Goal: Information Seeking & Learning: Learn about a topic

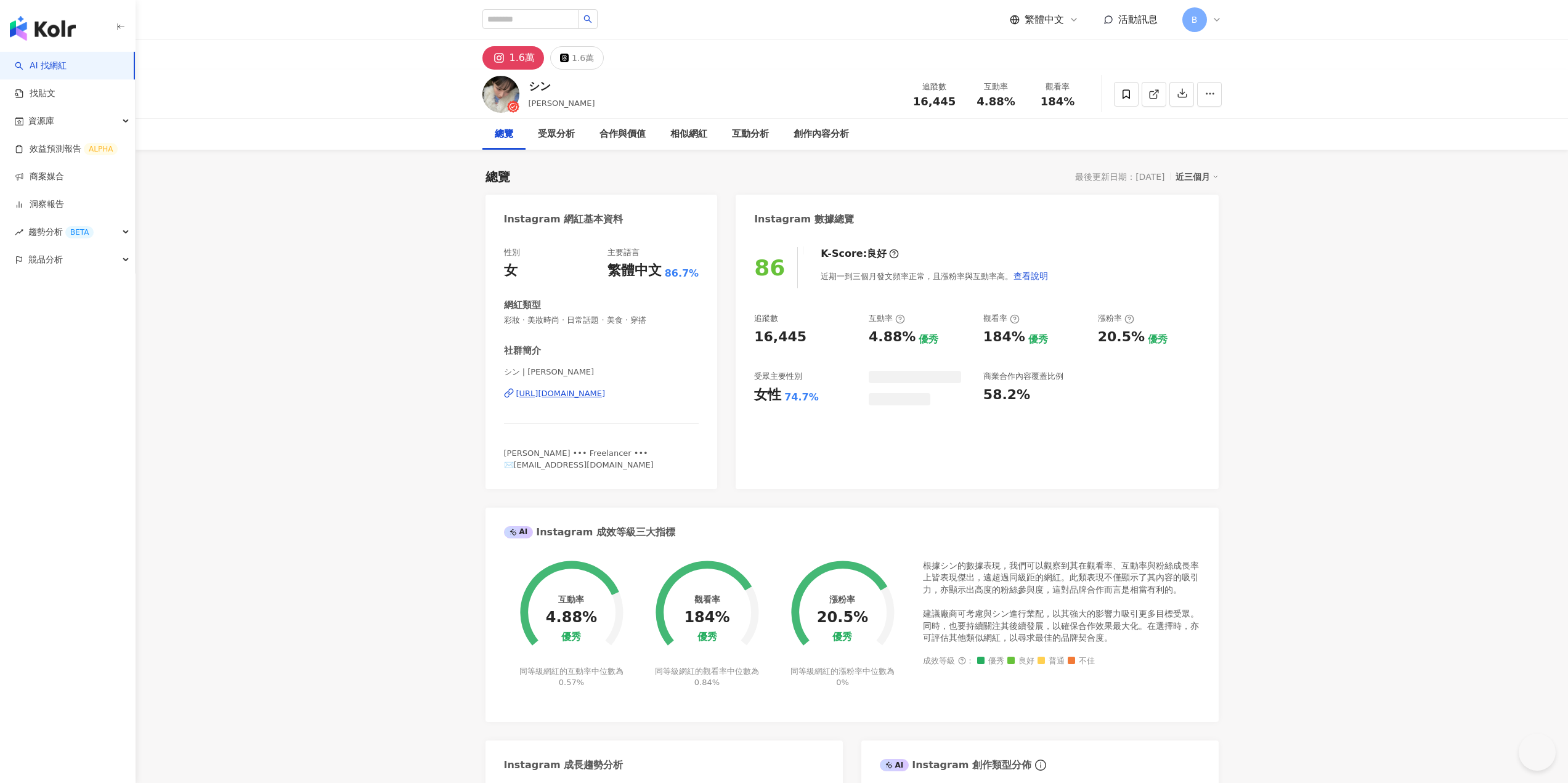
click at [563, 393] on div "[URL][DOMAIN_NAME]" at bounding box center [560, 393] width 89 height 11
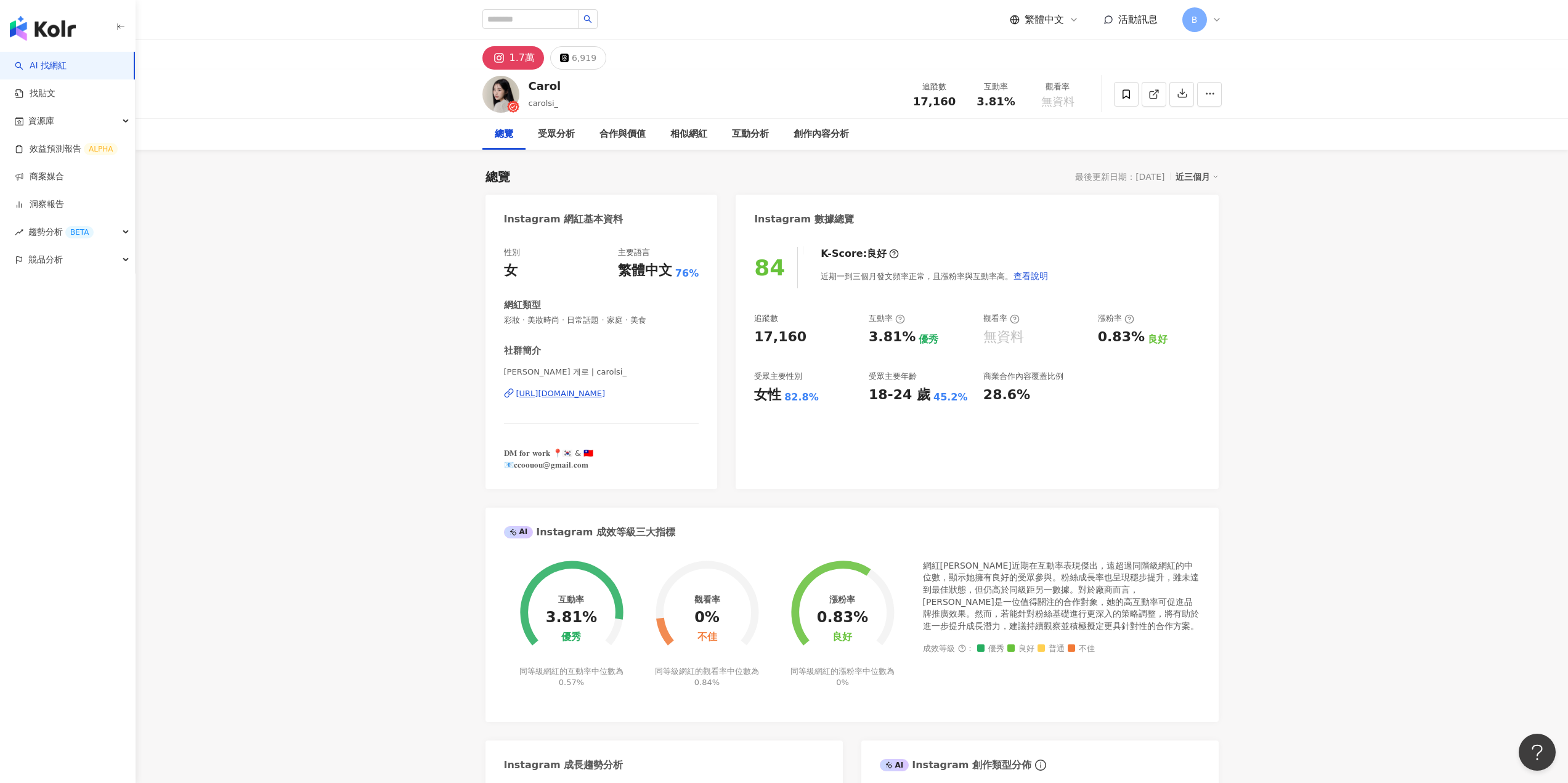
click at [553, 393] on div "https://www.instagram.com/carolsi_/" at bounding box center [560, 393] width 89 height 11
